Goal: Book appointment/travel/reservation

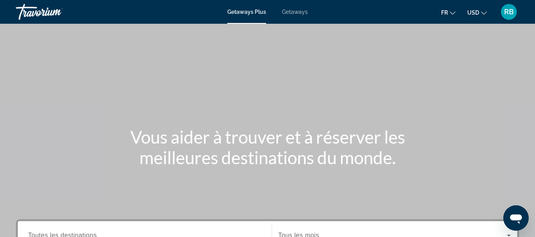
click at [479, 13] on span "USD" at bounding box center [473, 13] width 12 height 6
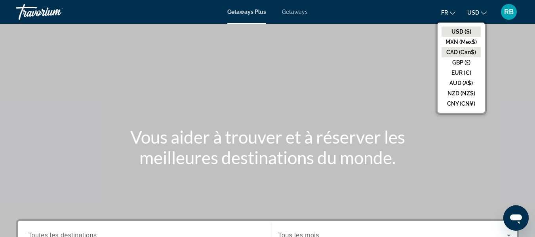
click at [461, 53] on button "CAD (Can$)" at bounding box center [461, 52] width 39 height 10
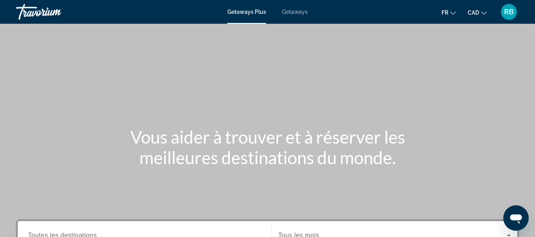
click at [349, 65] on div "Main content" at bounding box center [267, 119] width 535 height 238
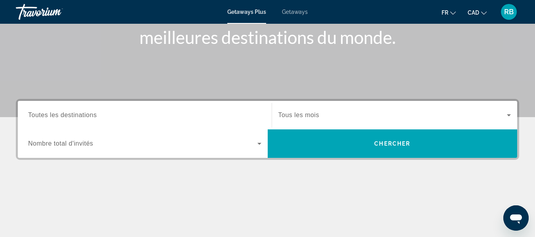
scroll to position [120, 0]
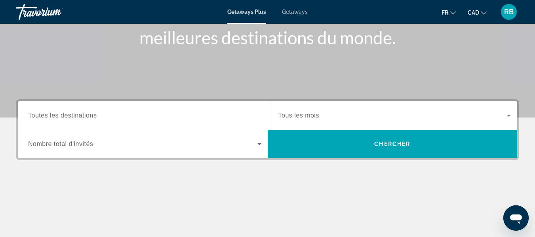
click at [236, 150] on div "Search widget" at bounding box center [144, 144] width 233 height 22
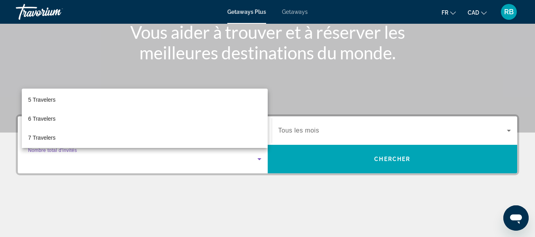
scroll to position [78, 0]
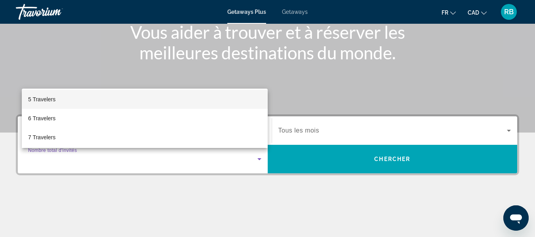
click at [167, 104] on mat-option "5 Travelers" at bounding box center [145, 99] width 246 height 19
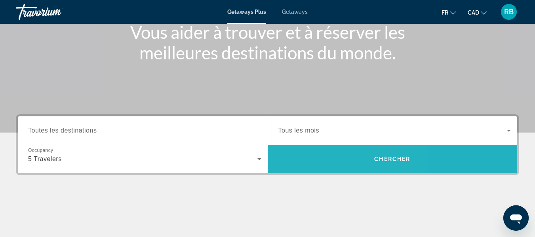
click at [323, 173] on span "Search widget" at bounding box center [393, 159] width 250 height 29
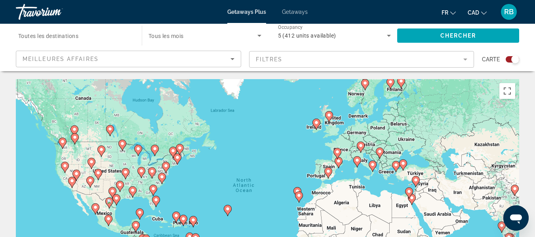
scroll to position [8, 0]
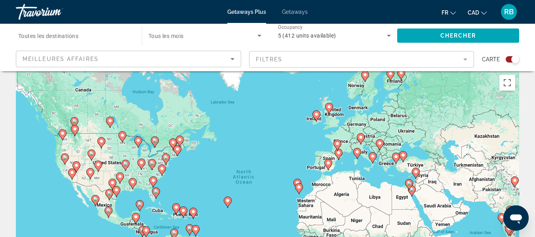
click at [345, 55] on mat-form-field "Filtres" at bounding box center [361, 59] width 225 height 17
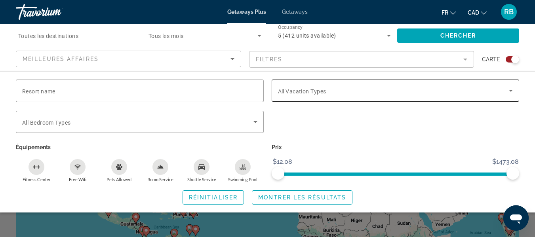
click at [311, 90] on span "All Vacation Types" at bounding box center [302, 91] width 48 height 6
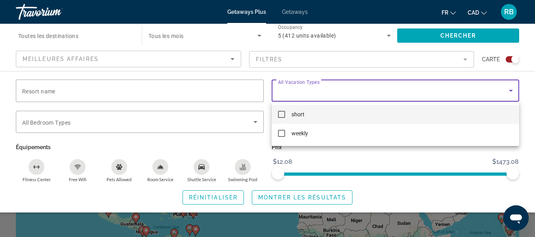
click at [311, 90] on div at bounding box center [267, 118] width 535 height 237
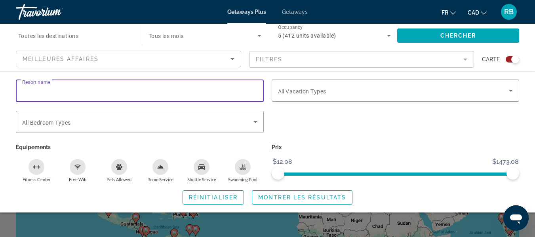
click at [198, 91] on input "Resort name" at bounding box center [139, 91] width 235 height 10
type input "*"
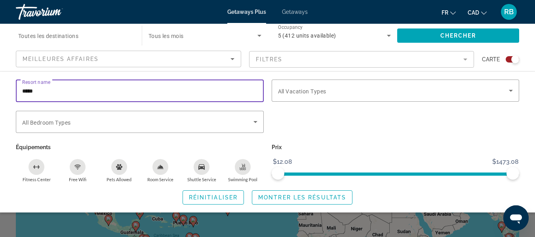
type input "*****"
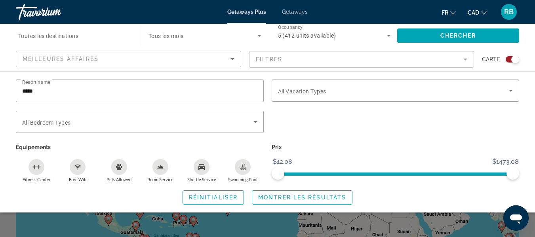
click at [165, 28] on div "Search widget" at bounding box center [205, 36] width 113 height 22
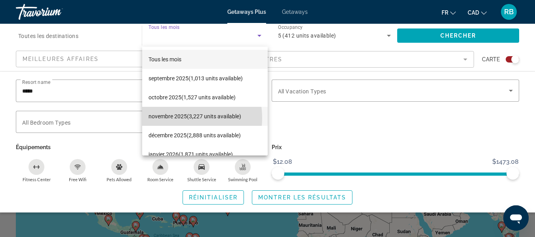
click at [173, 118] on span "novembre 2025 (3,227 units available)" at bounding box center [195, 117] width 93 height 10
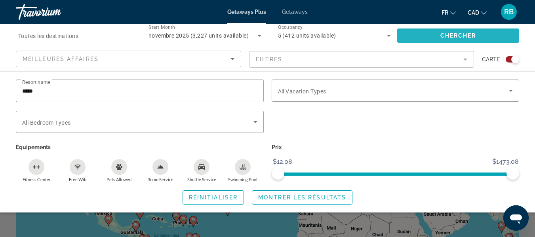
click at [424, 35] on span "Search widget" at bounding box center [458, 35] width 122 height 19
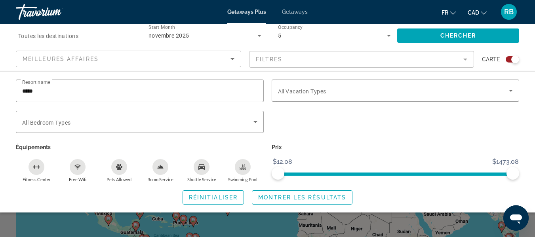
click at [78, 36] on span "Toutes les destinations" at bounding box center [48, 36] width 60 height 6
click at [78, 36] on input "Destination Toutes les destinations" at bounding box center [74, 36] width 113 height 10
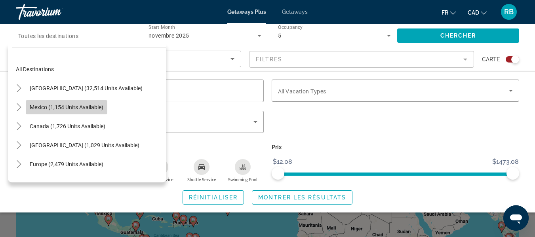
click at [61, 103] on span "Search widget" at bounding box center [67, 107] width 82 height 19
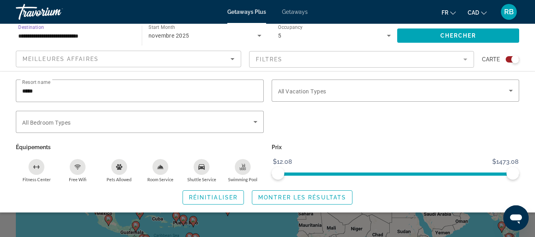
click at [80, 31] on input "**********" at bounding box center [74, 36] width 113 height 10
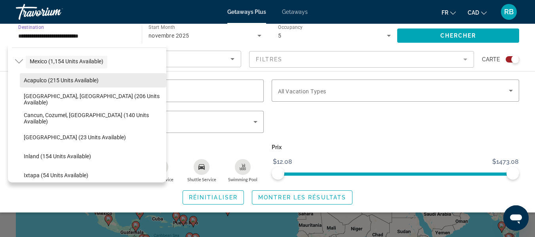
scroll to position [46, 0]
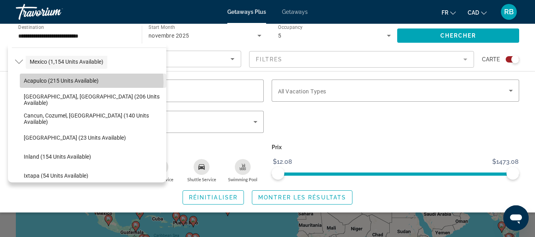
click at [92, 82] on span "Acapulco (215 units available)" at bounding box center [61, 81] width 75 height 6
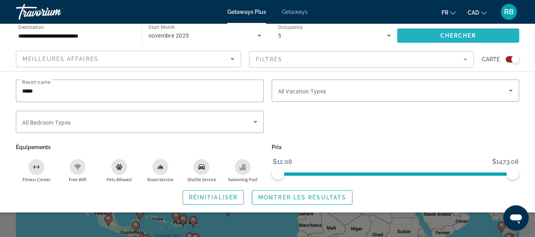
click at [433, 37] on span "Search widget" at bounding box center [458, 35] width 122 height 19
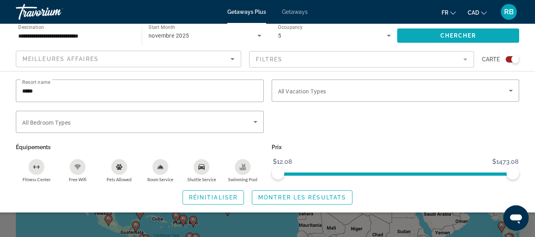
click at [433, 37] on span "Search widget" at bounding box center [458, 35] width 122 height 19
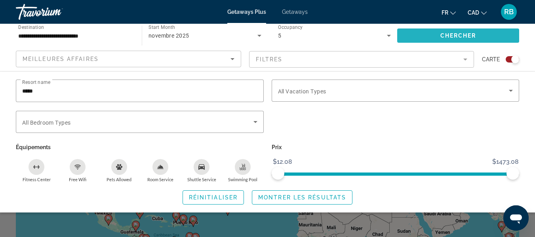
click at [421, 39] on span "Search widget" at bounding box center [458, 35] width 122 height 19
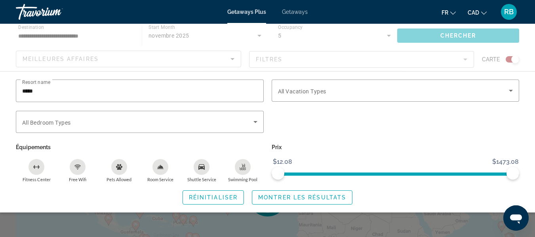
scroll to position [0, 0]
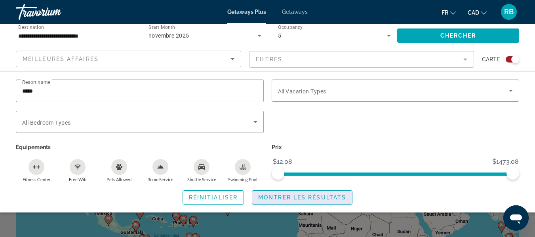
click at [289, 192] on span "Search widget" at bounding box center [302, 197] width 100 height 19
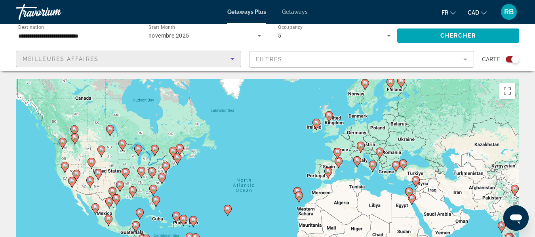
click at [221, 61] on div "Meilleures affaires" at bounding box center [127, 59] width 208 height 10
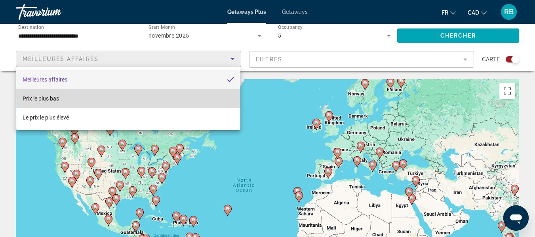
click at [200, 100] on mat-option "Prix ​​le plus bas" at bounding box center [128, 98] width 224 height 19
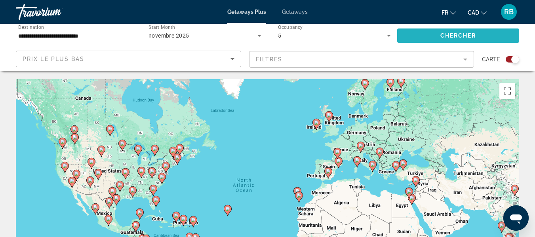
click at [439, 37] on span "Search widget" at bounding box center [458, 35] width 122 height 19
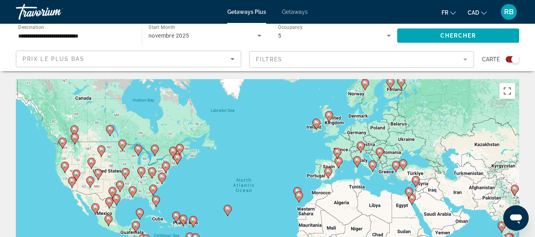
click at [412, 60] on mat-form-field "Filtres" at bounding box center [361, 59] width 225 height 17
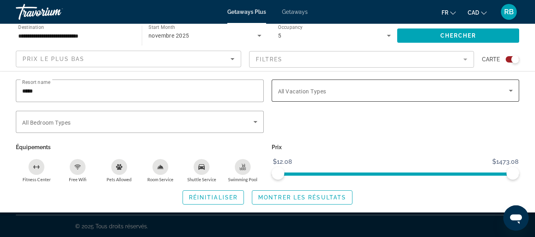
scroll to position [202, 0]
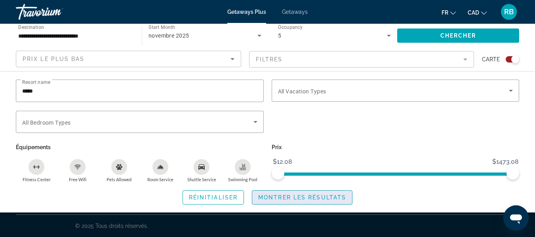
click at [333, 196] on span "Montrer les résultats" at bounding box center [302, 198] width 88 height 6
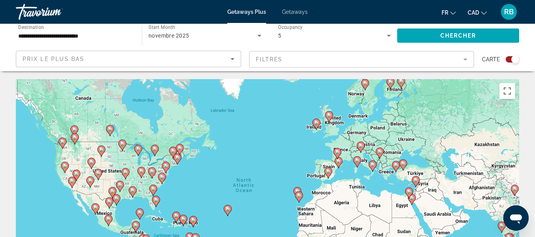
click at [137, 6] on div "Getaways Plus Getaways fr English Español Français Italiano Português русский C…" at bounding box center [267, 12] width 535 height 21
click at [223, 39] on div "novembre 2025" at bounding box center [203, 36] width 109 height 10
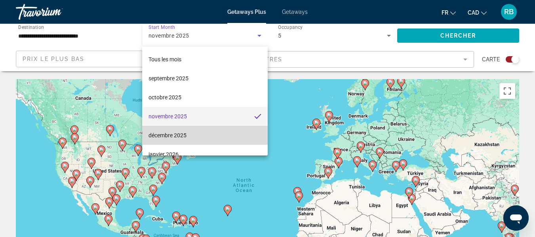
click at [206, 128] on mat-option "décembre 2025" at bounding box center [205, 135] width 126 height 19
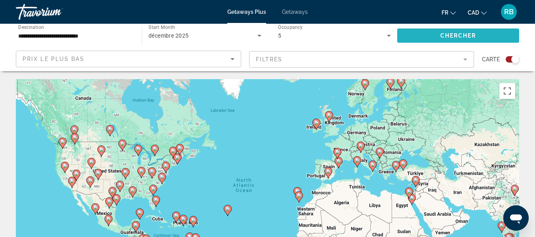
click at [441, 30] on span "Search widget" at bounding box center [458, 35] width 122 height 19
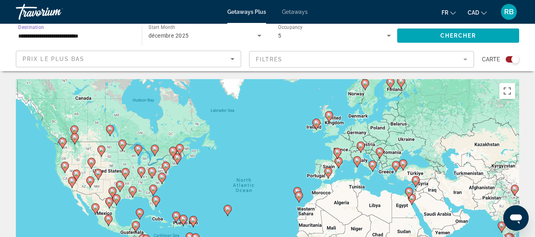
click at [68, 32] on input "**********" at bounding box center [74, 36] width 113 height 10
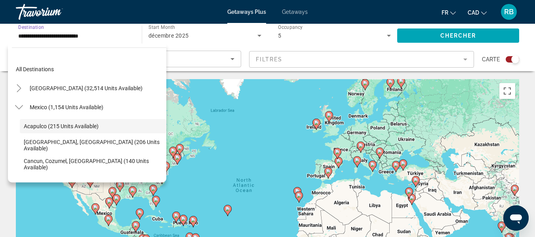
scroll to position [9, 0]
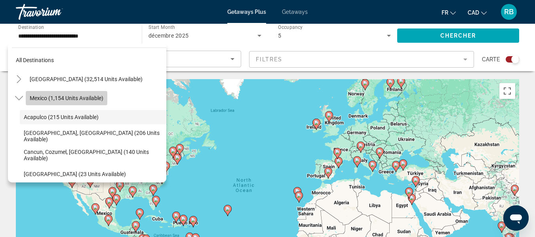
click at [72, 101] on span "Mexico (1,154 units available)" at bounding box center [67, 98] width 74 height 6
type input "**********"
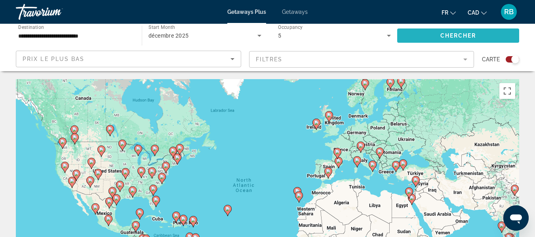
click at [416, 36] on span "Search widget" at bounding box center [458, 35] width 122 height 19
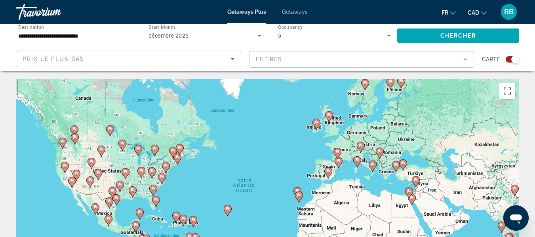
scroll to position [0, 0]
click at [294, 12] on span "Getaways" at bounding box center [295, 12] width 26 height 6
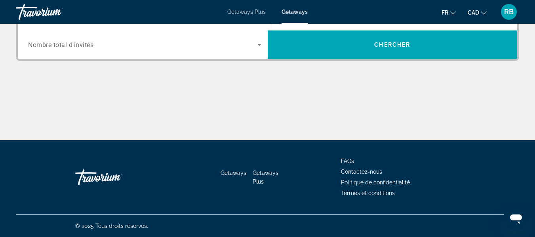
scroll to position [123, 0]
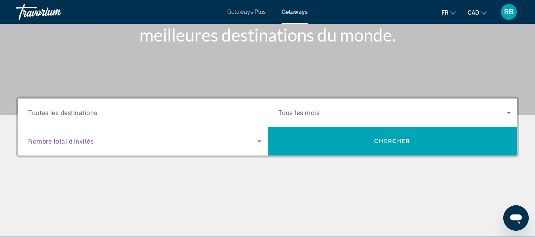
click at [201, 141] on span "Search widget" at bounding box center [142, 142] width 229 height 10
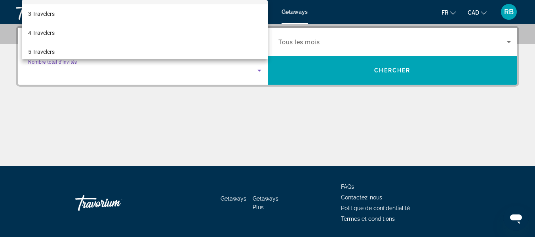
scroll to position [37, 0]
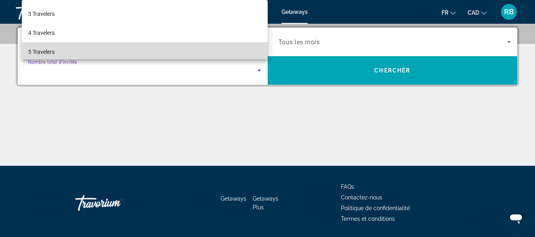
click at [168, 52] on mat-option "5 Travelers" at bounding box center [145, 51] width 246 height 19
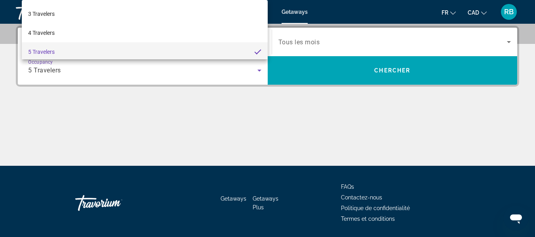
scroll to position [0, 0]
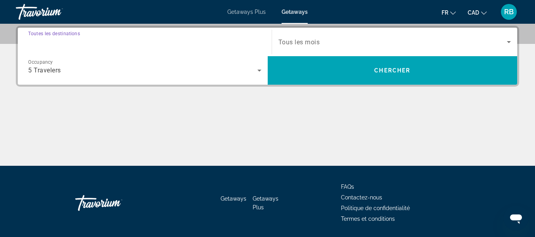
click at [194, 40] on input "Destination Toutes les destinations" at bounding box center [144, 43] width 233 height 10
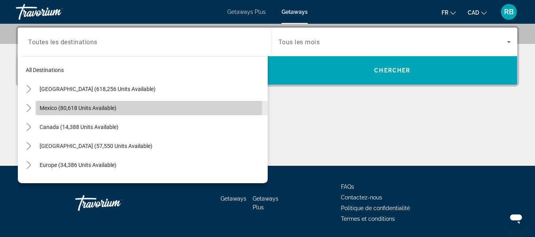
click at [72, 102] on span "Search widget" at bounding box center [152, 108] width 232 height 19
type input "**********"
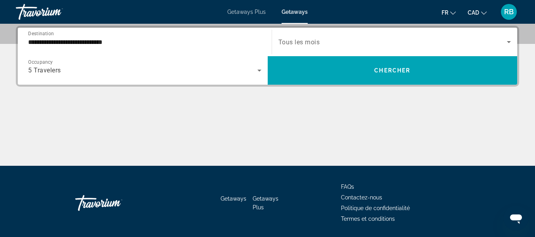
click at [328, 34] on div "Search widget" at bounding box center [395, 42] width 233 height 22
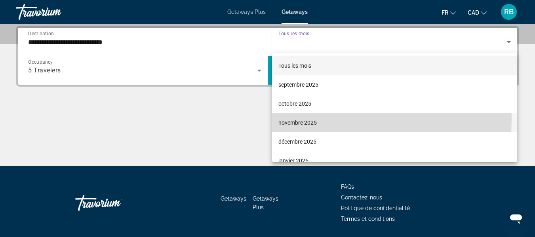
click at [295, 119] on span "novembre 2025" at bounding box center [298, 123] width 38 height 10
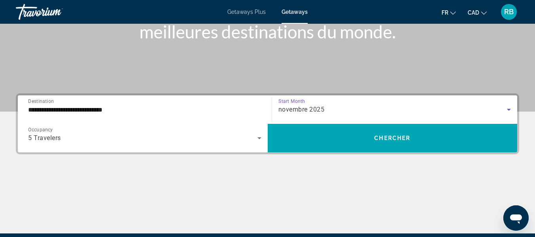
scroll to position [143, 0]
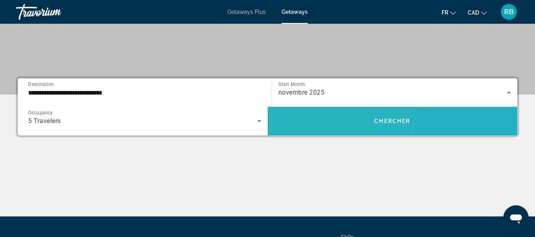
click at [315, 124] on span "Search widget" at bounding box center [393, 121] width 250 height 19
